Goal: Information Seeking & Learning: Learn about a topic

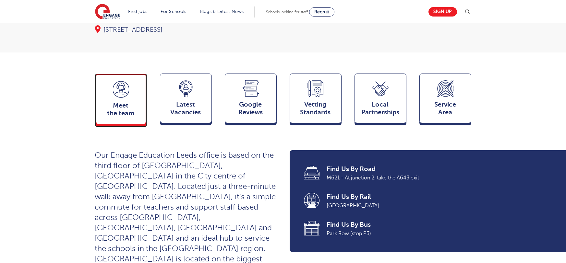
click at [128, 88] on div "Meet the team Team" at bounding box center [121, 99] width 52 height 51
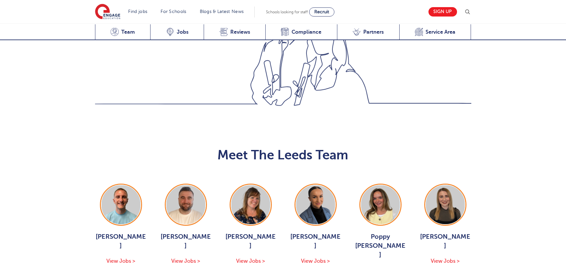
scroll to position [708, 0]
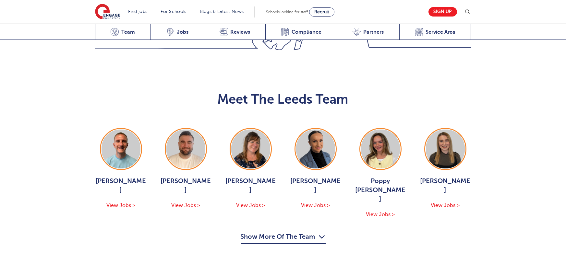
click at [308, 232] on button "Show More Of The Team" at bounding box center [283, 238] width 85 height 12
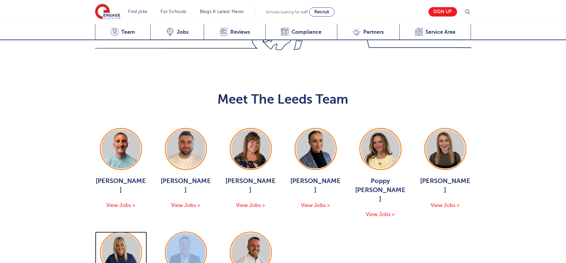
click at [117, 233] on img at bounding box center [120, 252] width 39 height 39
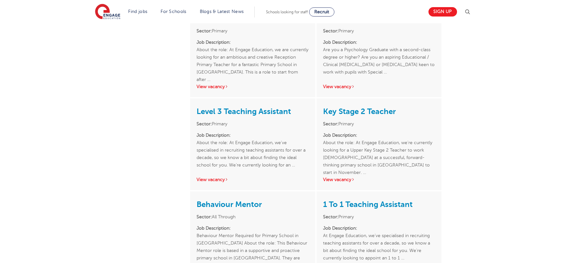
scroll to position [285, 0]
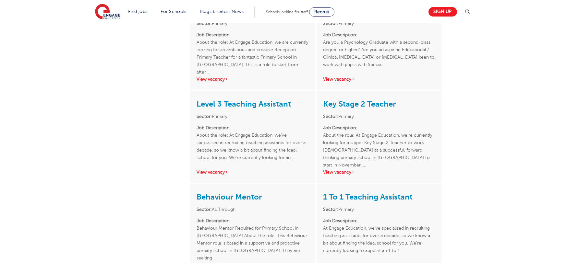
click at [524, 138] on div "Holly Johnson ACTIVE JOBS 8 OFFICE(S) Leeds TEAM(S) Leeds Team Request A Callba…" at bounding box center [283, 62] width 566 height 548
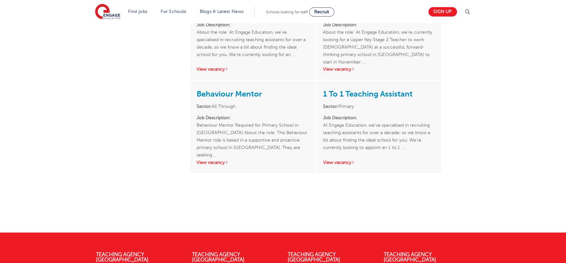
scroll to position [233, 0]
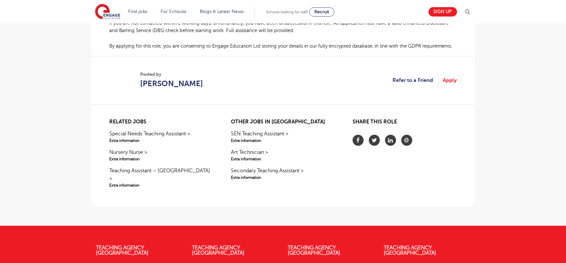
scroll to position [381, 0]
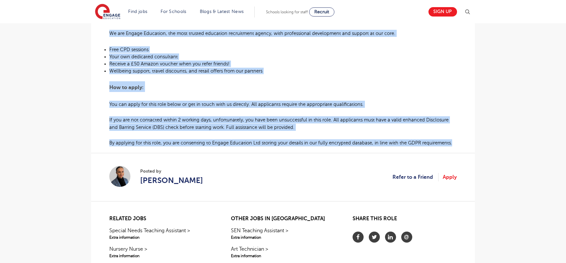
drag, startPoint x: 110, startPoint y: 87, endPoint x: 449, endPoint y: 141, distance: 344.1
copy div "About the role: At Engage Education, we’ve specialised in recruiting teaching a…"
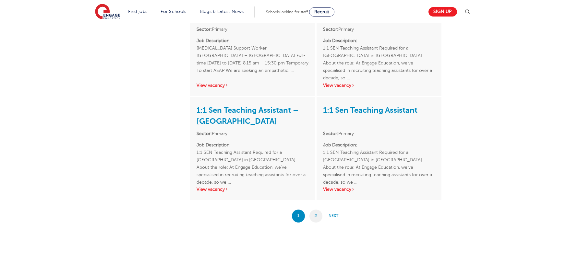
scroll to position [1123, 0]
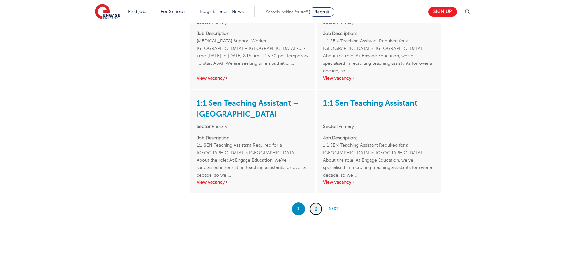
click at [319, 203] on link "2" at bounding box center [315, 209] width 13 height 13
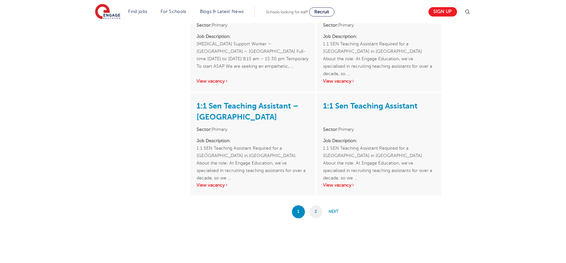
scroll to position [1078, 0]
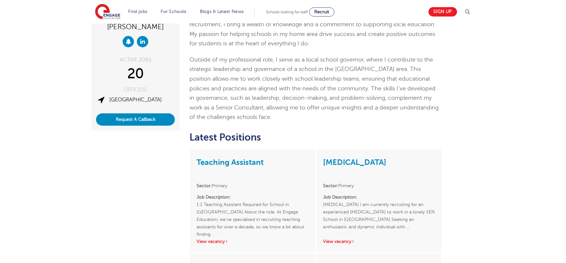
scroll to position [108, 0]
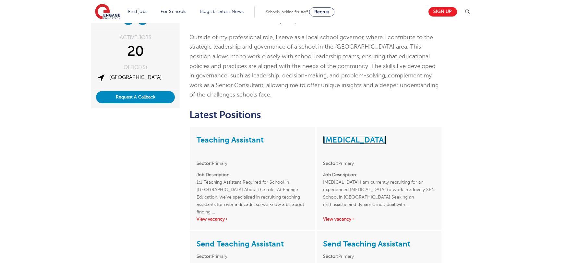
click at [351, 138] on link "[MEDICAL_DATA]" at bounding box center [354, 140] width 63 height 9
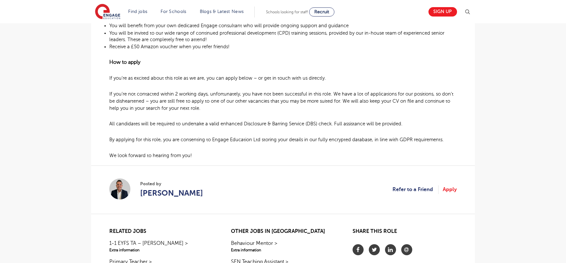
scroll to position [340, 0]
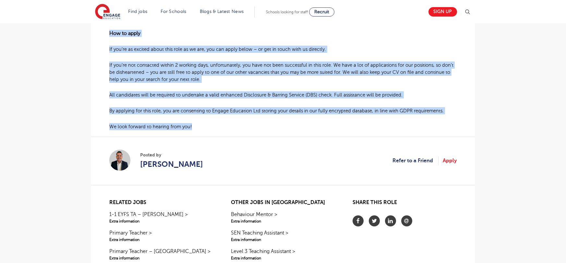
drag, startPoint x: 110, startPoint y: 75, endPoint x: 349, endPoint y: 124, distance: 243.8
copy div "Speech and Language Therapist I am currently recruiting for an experienced Spee…"
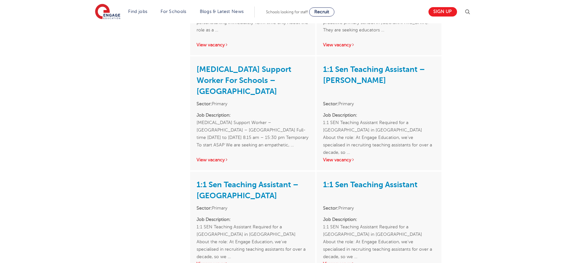
scroll to position [937, 0]
